Goal: Navigation & Orientation: Find specific page/section

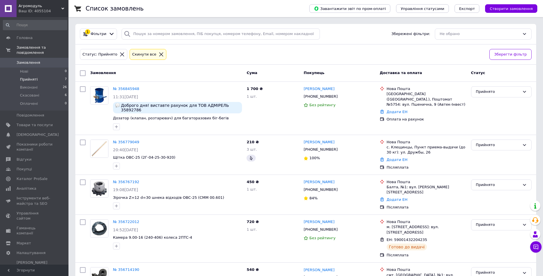
click at [177, 7] on div "Список замовлень" at bounding box center [192, 8] width 212 height 17
drag, startPoint x: 86, startPoint y: 9, endPoint x: 165, endPoint y: 10, distance: 78.4
click at [165, 10] on div "Список замовлень" at bounding box center [192, 8] width 212 height 17
click at [138, 9] on div "Список замовлень" at bounding box center [192, 8] width 212 height 17
